Goal: Task Accomplishment & Management: Use online tool/utility

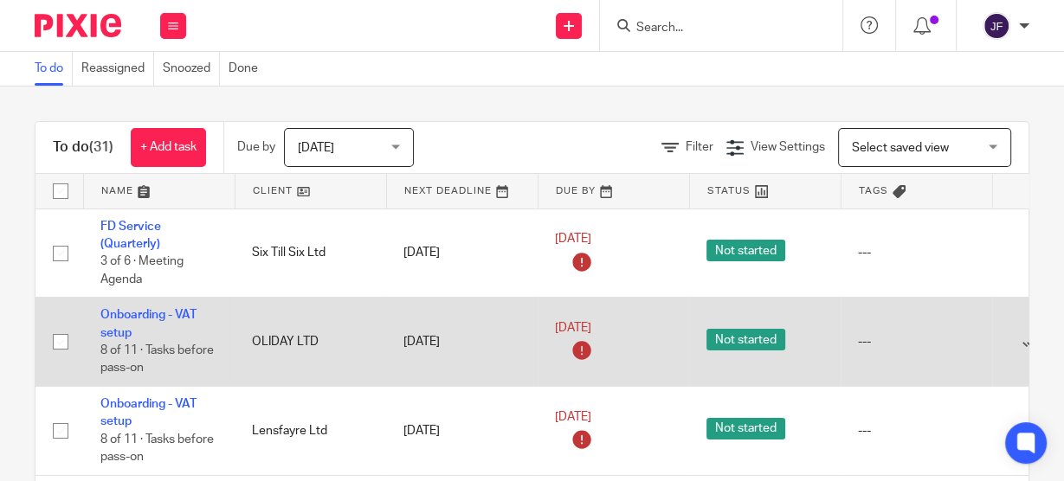
scroll to position [69, 0]
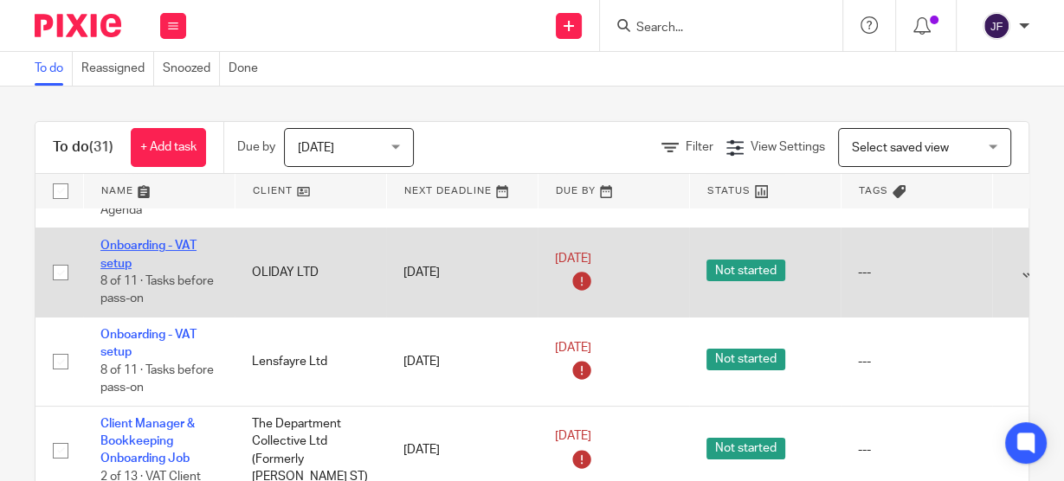
click at [177, 243] on link "Onboarding - VAT setup" at bounding box center [148, 254] width 96 height 29
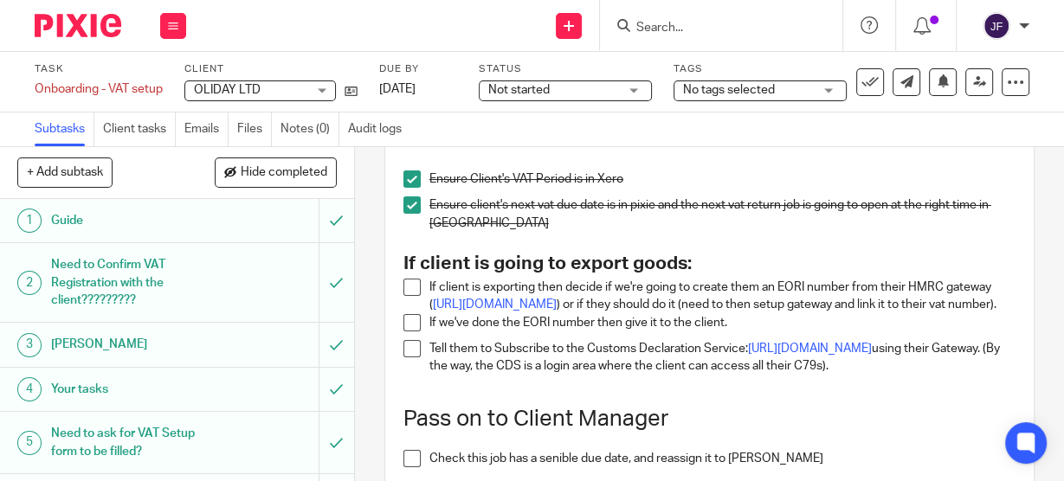
scroll to position [208, 0]
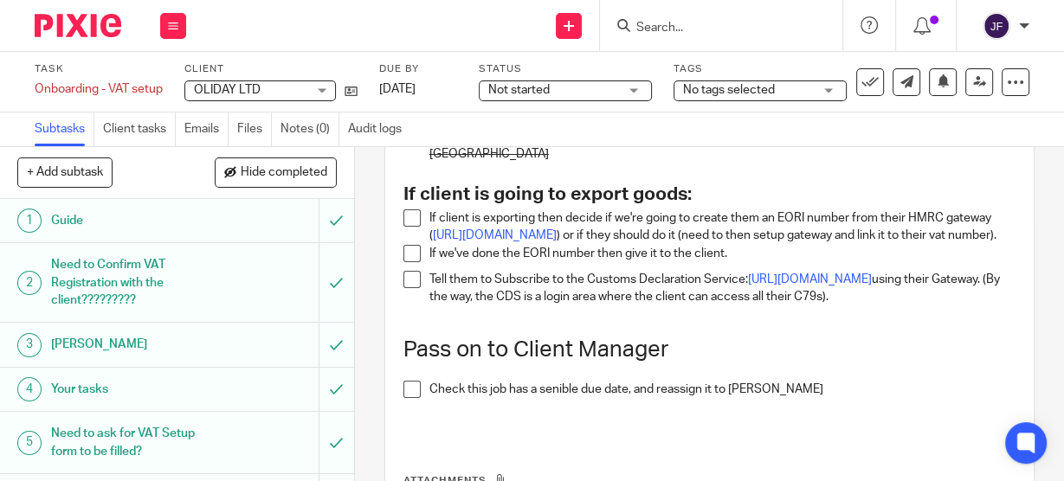
click at [404, 216] on span at bounding box center [412, 218] width 17 height 17
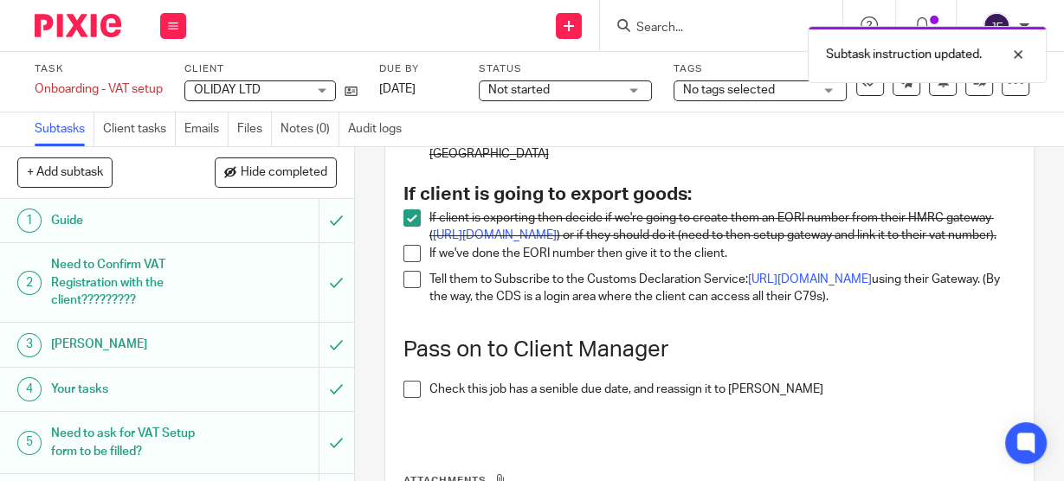
click at [410, 262] on span at bounding box center [412, 253] width 17 height 17
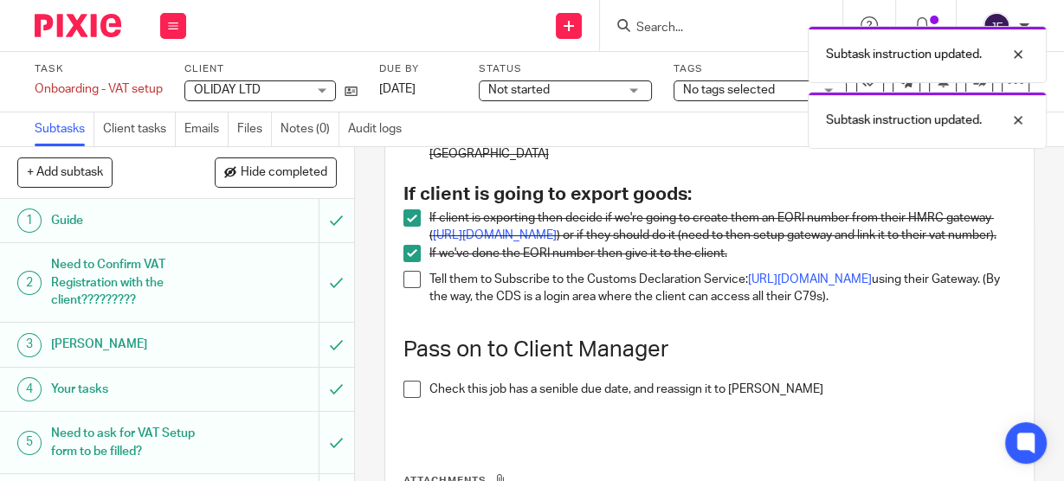
click at [413, 288] on span at bounding box center [412, 279] width 17 height 17
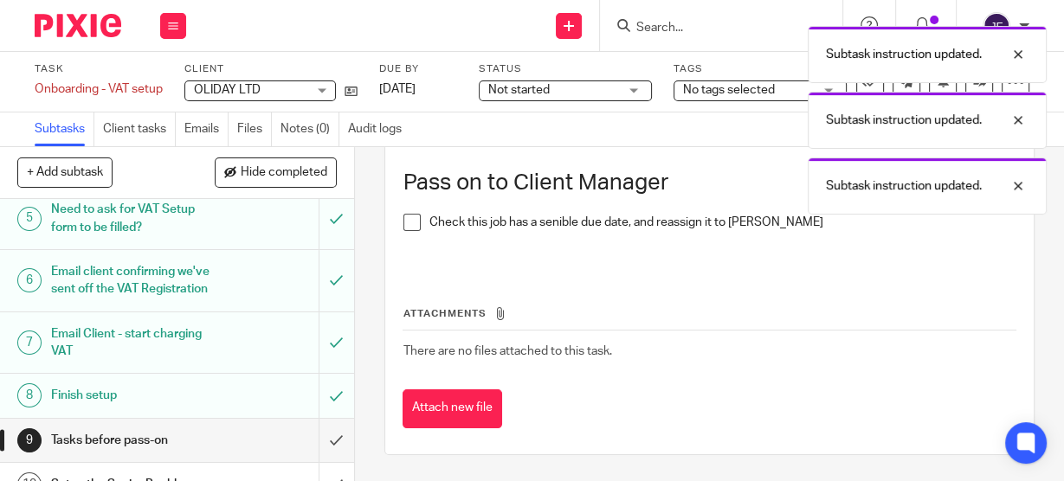
scroll to position [326, 0]
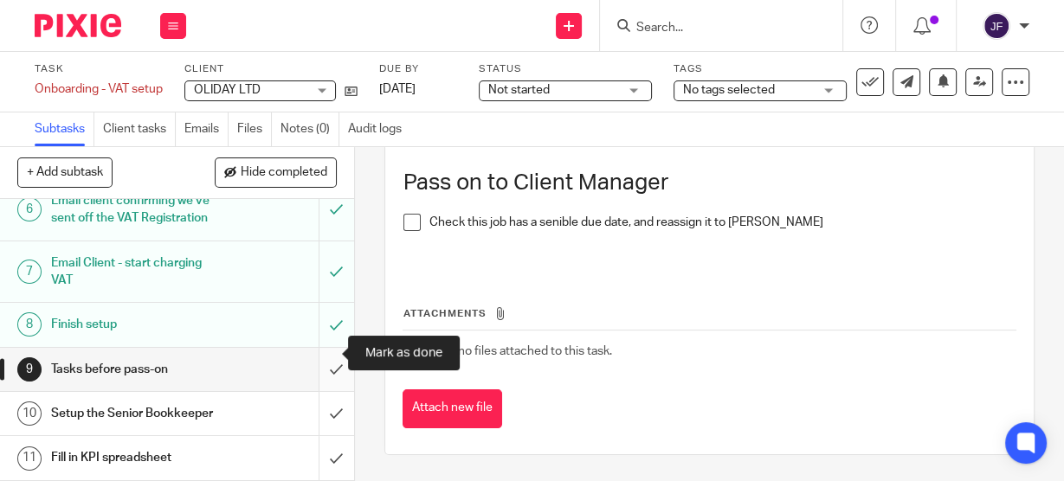
click at [320, 355] on input "submit" at bounding box center [177, 369] width 354 height 43
